Goal: Find specific page/section: Find specific page/section

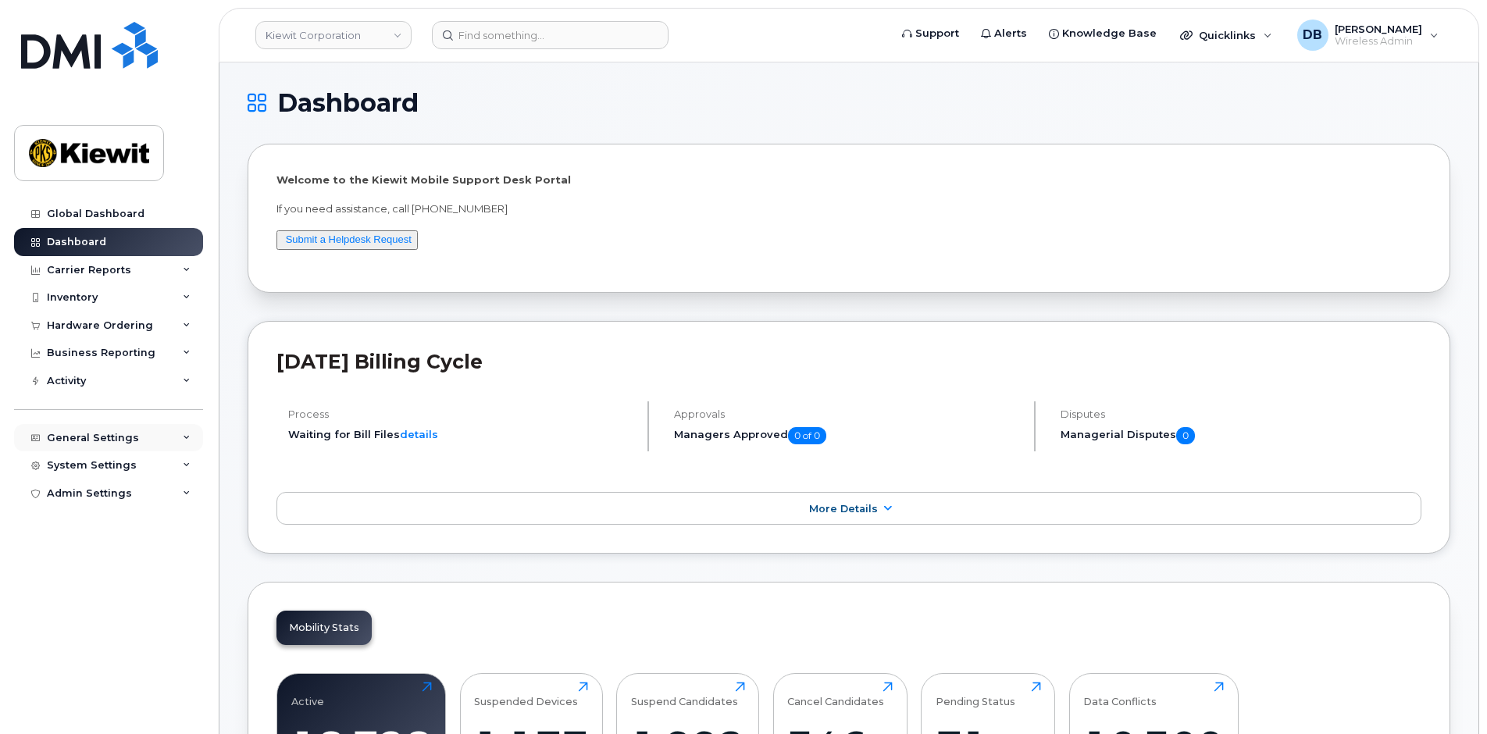
click at [98, 450] on div "General Settings" at bounding box center [108, 438] width 189 height 28
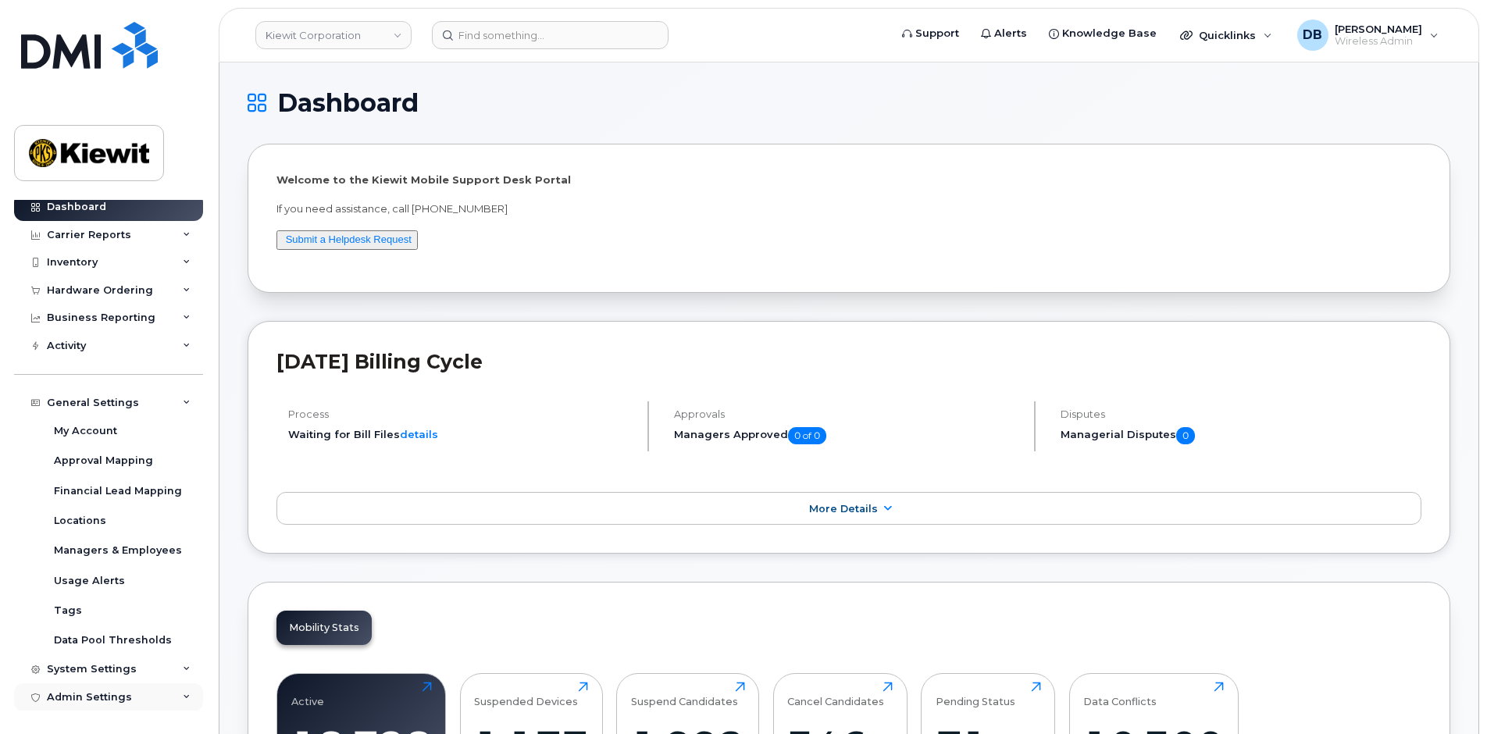
scroll to position [78, 0]
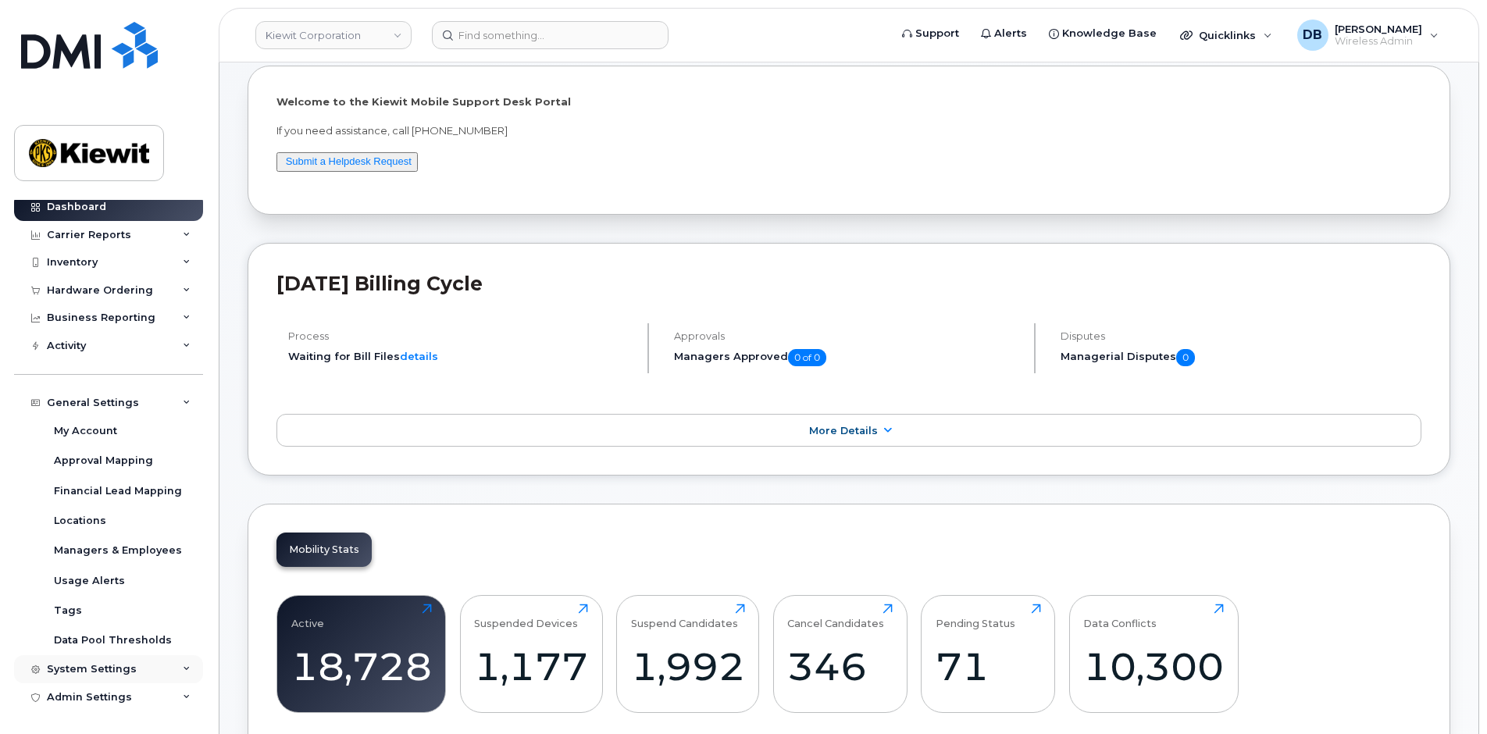
click at [91, 671] on div "System Settings" at bounding box center [92, 669] width 90 height 12
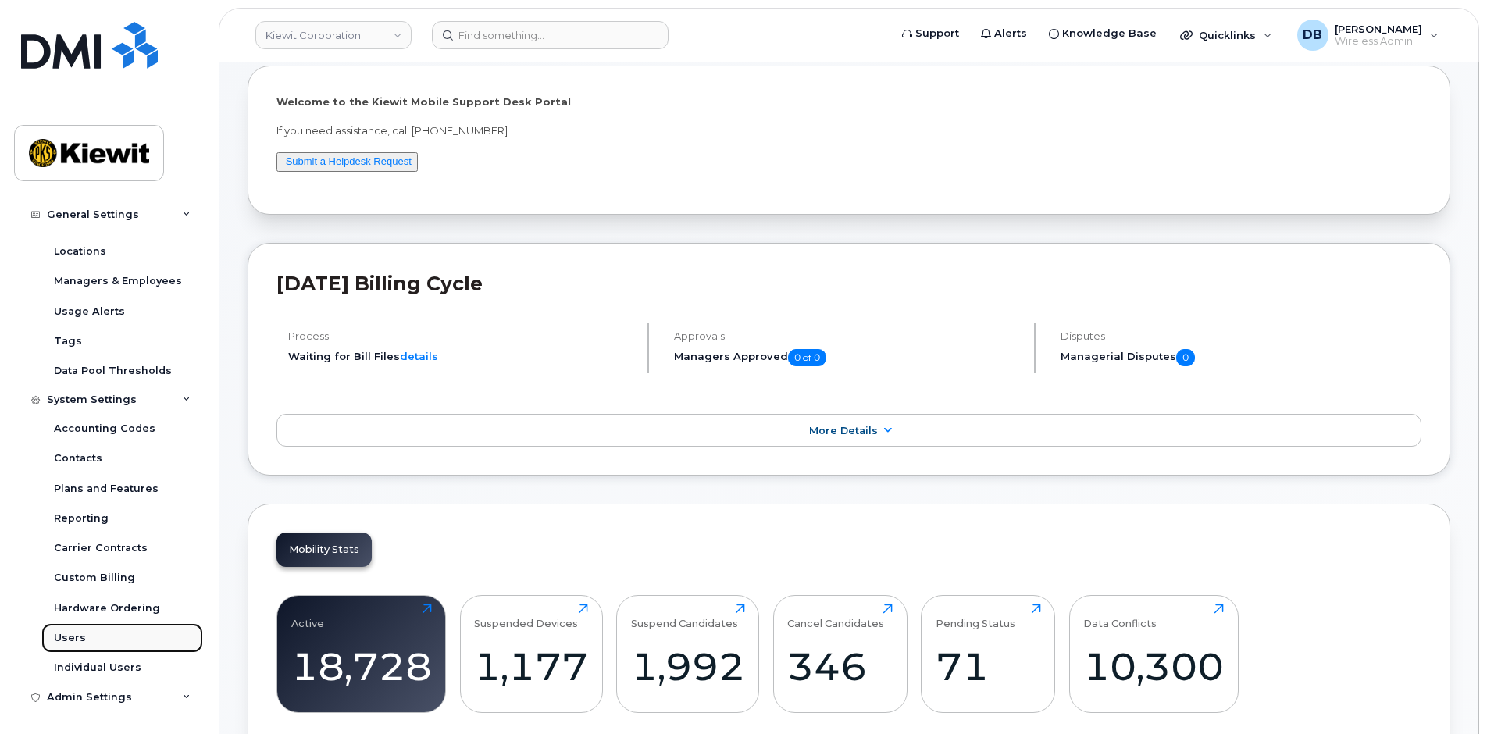
click at [78, 643] on div "Users" at bounding box center [70, 638] width 32 height 14
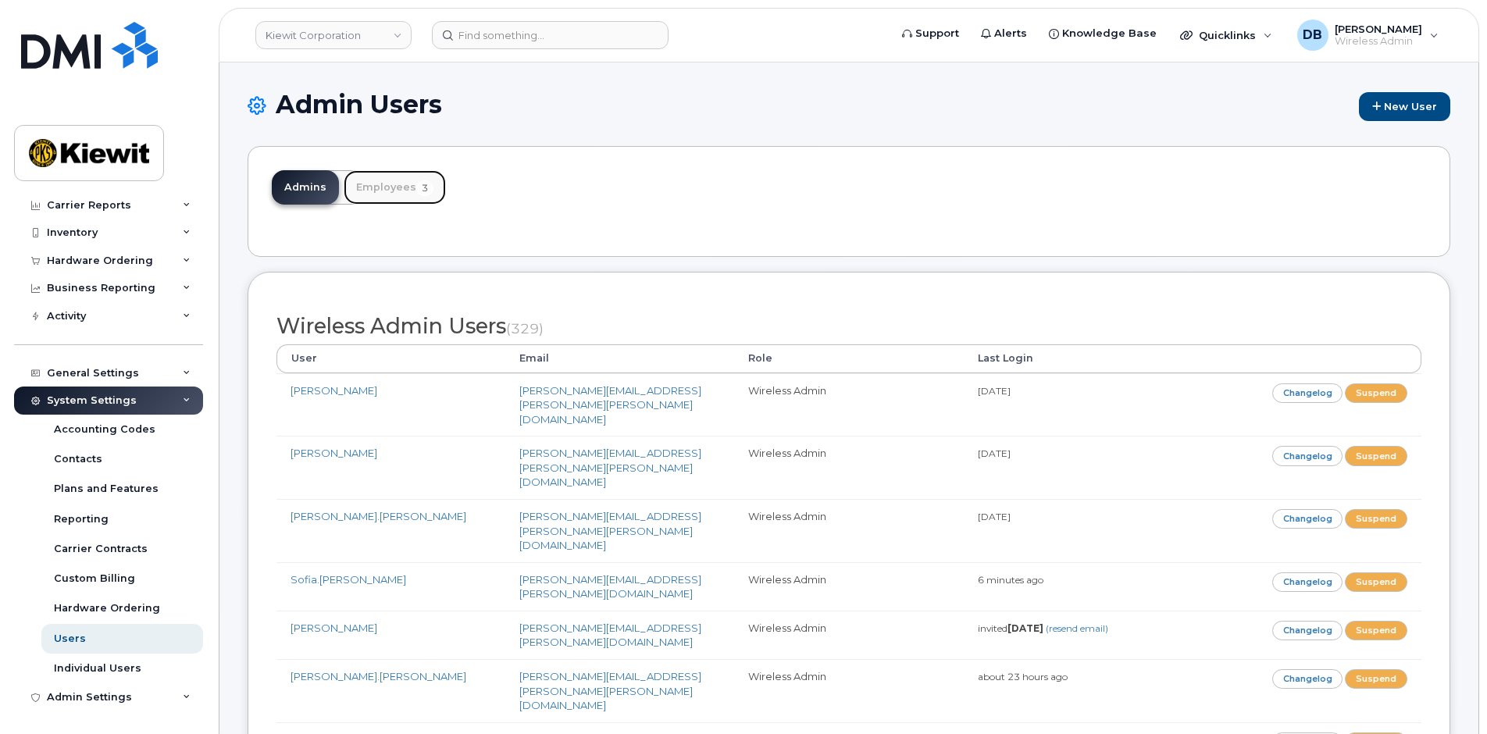
click at [391, 186] on link "Employees 3" at bounding box center [395, 187] width 102 height 34
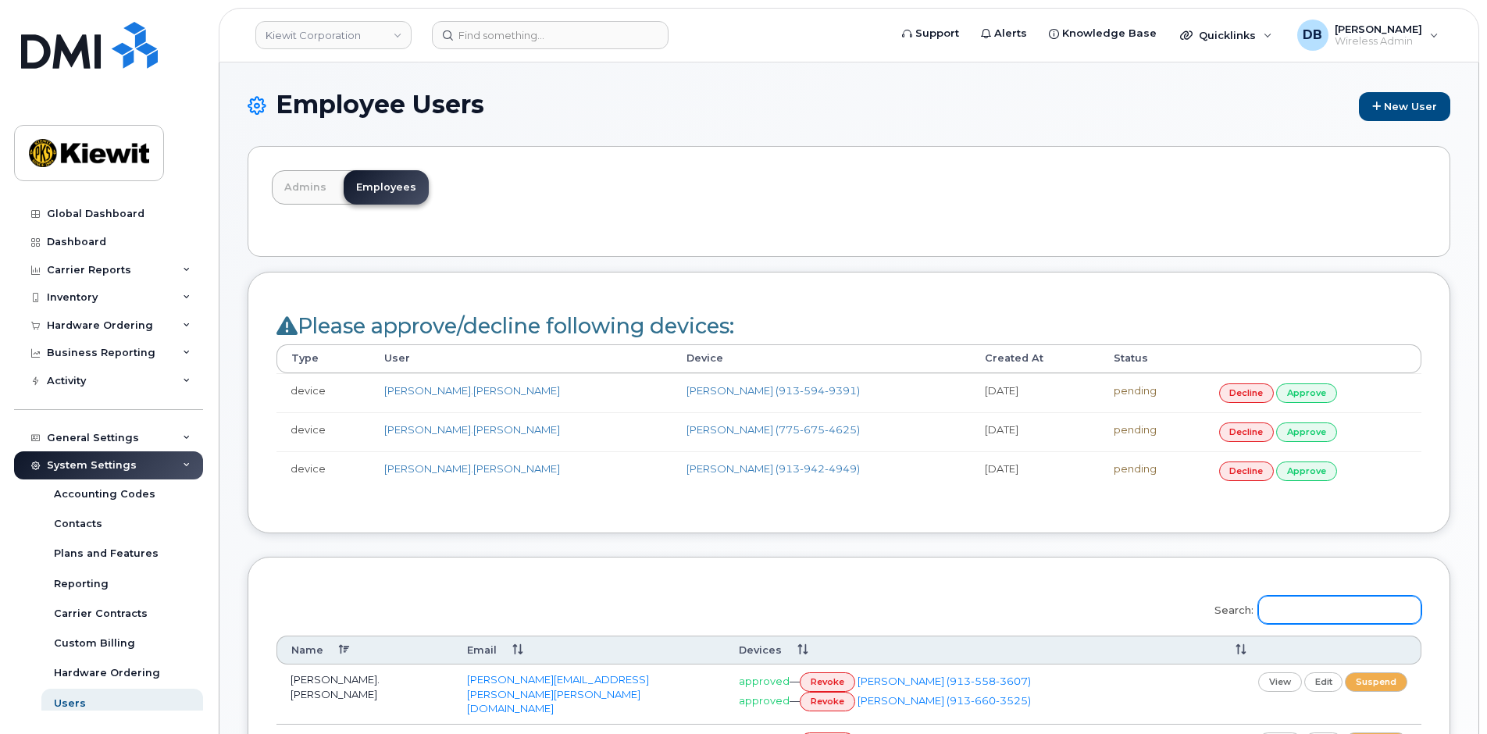
click at [1321, 611] on input "Search:" at bounding box center [1339, 610] width 163 height 28
paste input "Gabrielle"
type input "Gabrielle"
